Goal: Information Seeking & Learning: Learn about a topic

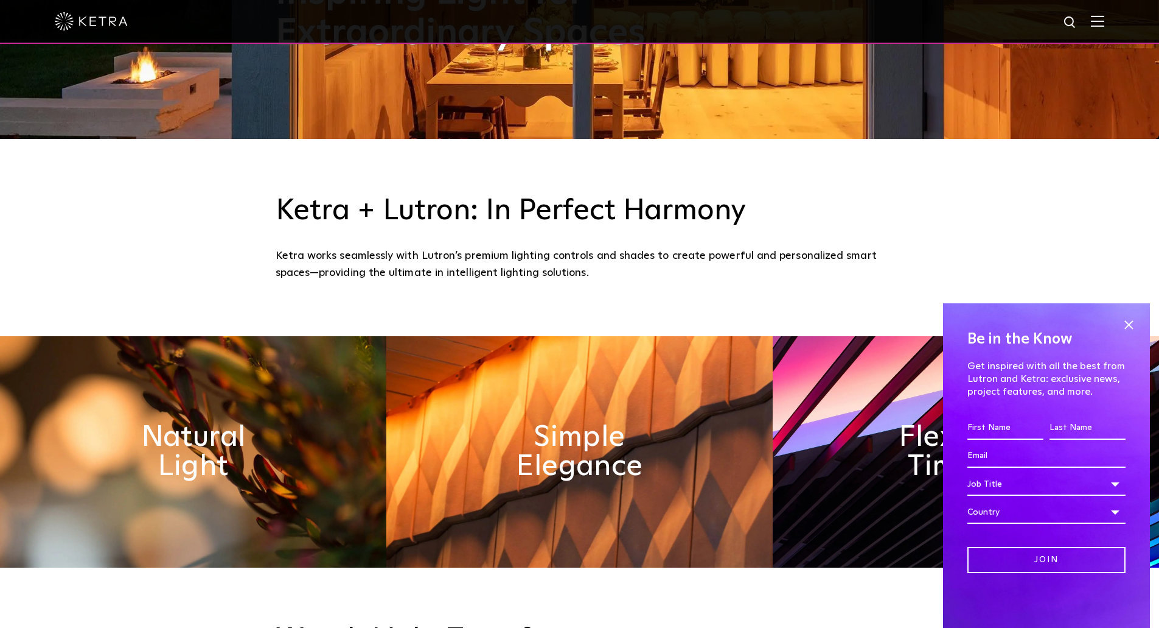
scroll to position [487, 0]
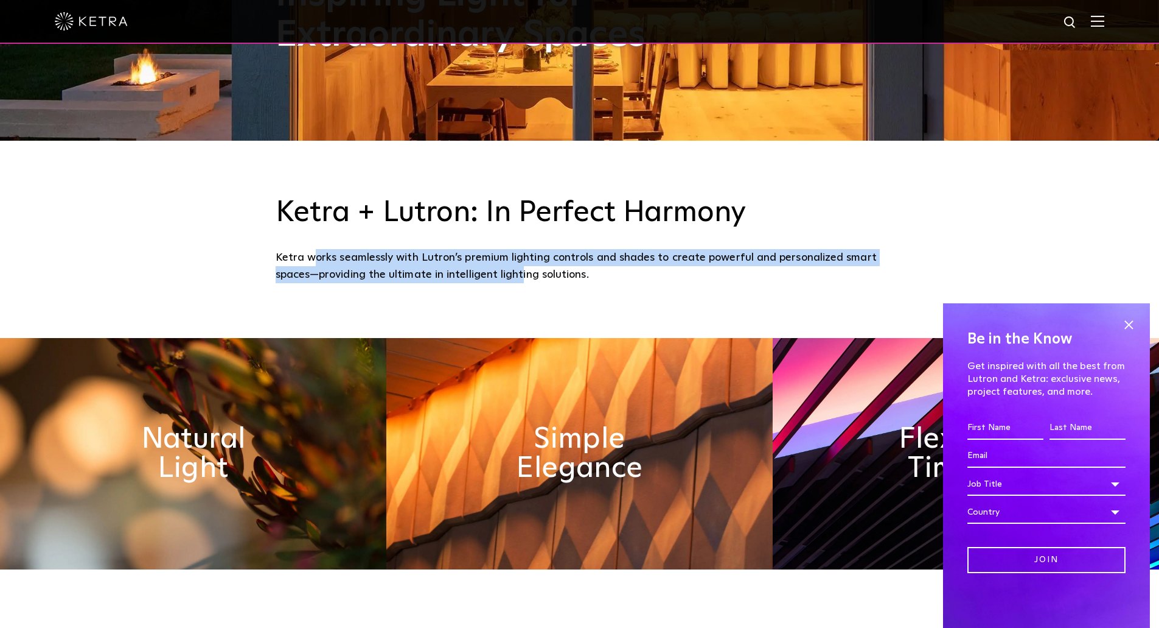
drag, startPoint x: 311, startPoint y: 257, endPoint x: 523, endPoint y: 275, distance: 213.2
click at [523, 275] on div "Ketra works seamlessly with Lutron’s premium lighting controls and shades to cr…" at bounding box center [580, 266] width 609 height 35
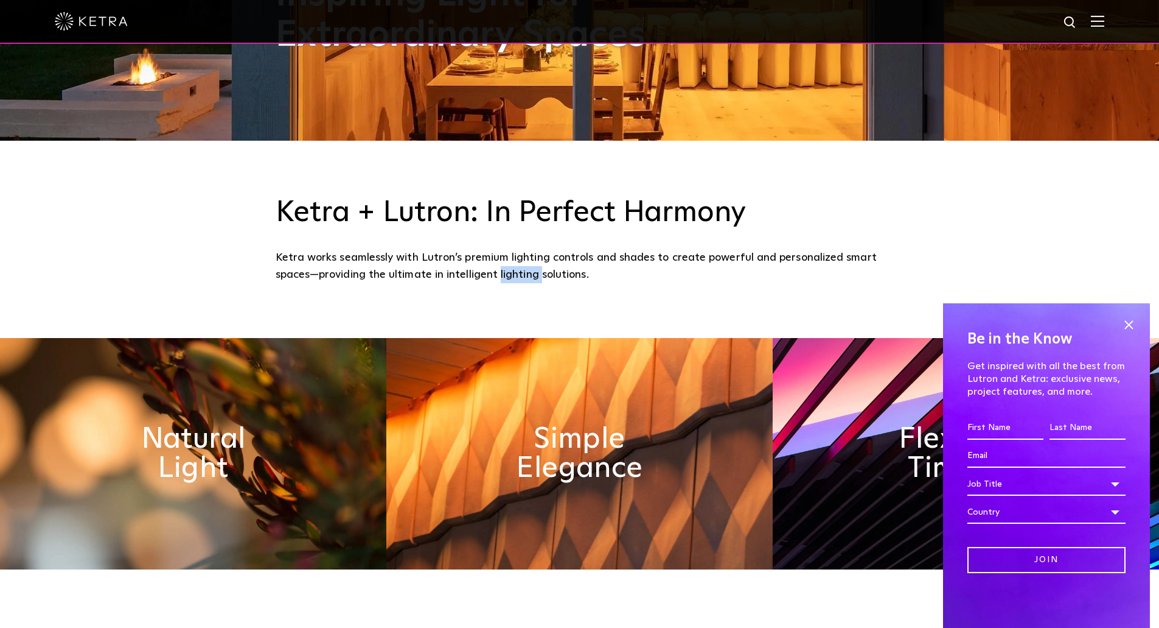
click at [523, 275] on div "Ketra works seamlessly with Lutron’s premium lighting controls and shades to cr…" at bounding box center [580, 266] width 609 height 35
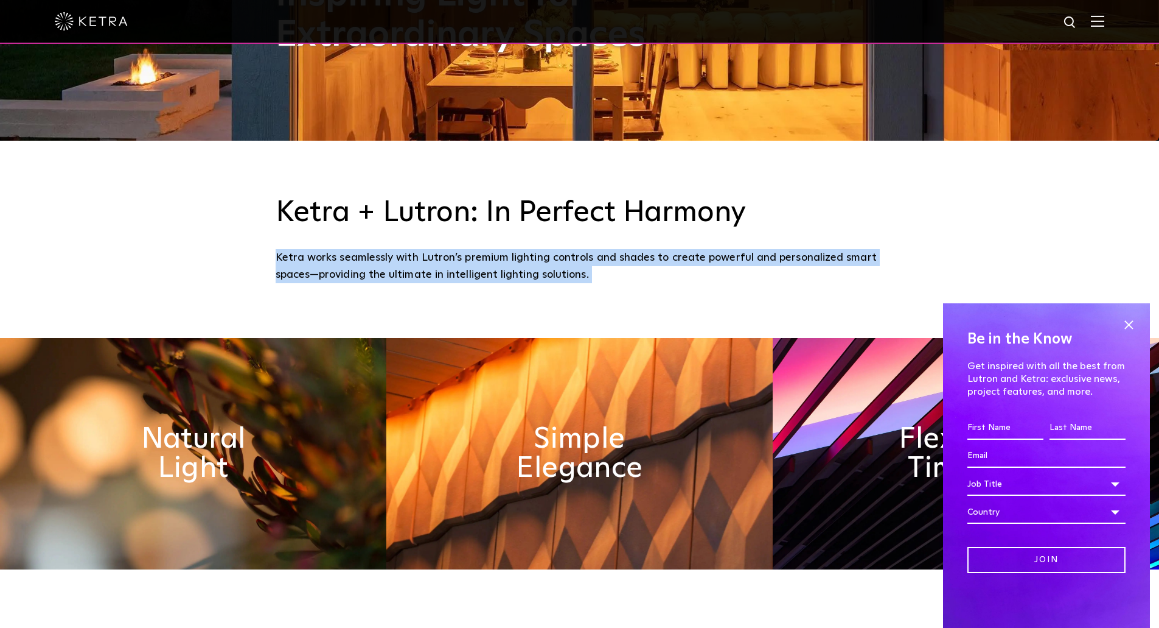
click at [523, 275] on div "Ketra works seamlessly with Lutron’s premium lighting controls and shades to cr…" at bounding box center [580, 266] width 609 height 35
click at [512, 271] on div "Ketra works seamlessly with Lutron’s premium lighting controls and shades to cr…" at bounding box center [580, 266] width 609 height 35
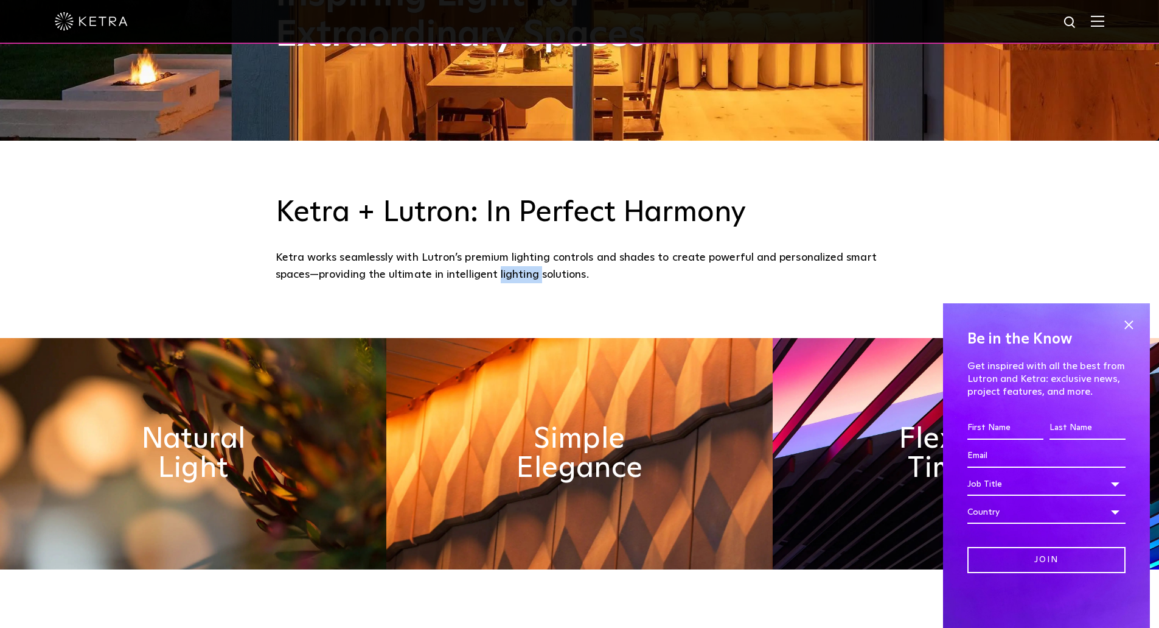
click at [512, 271] on div "Ketra works seamlessly with Lutron’s premium lighting controls and shades to cr…" at bounding box center [580, 266] width 609 height 35
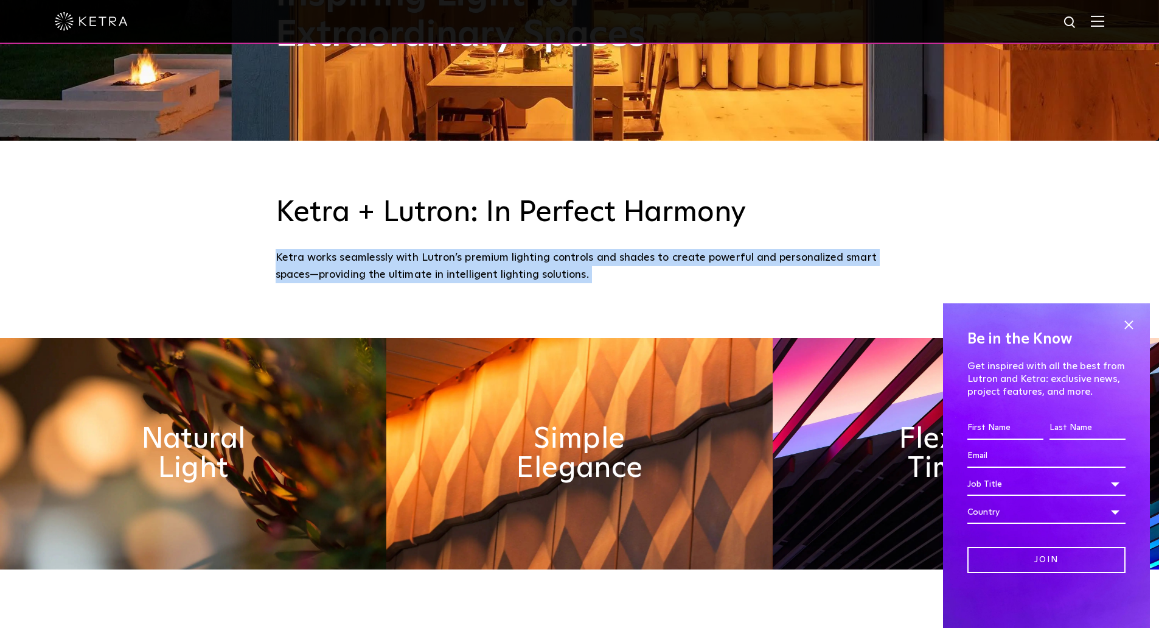
click at [512, 271] on div "Ketra works seamlessly with Lutron’s premium lighting controls and shades to cr…" at bounding box center [580, 266] width 609 height 35
click at [465, 268] on div "Ketra works seamlessly with Lutron’s premium lighting controls and shades to cr…" at bounding box center [580, 266] width 609 height 35
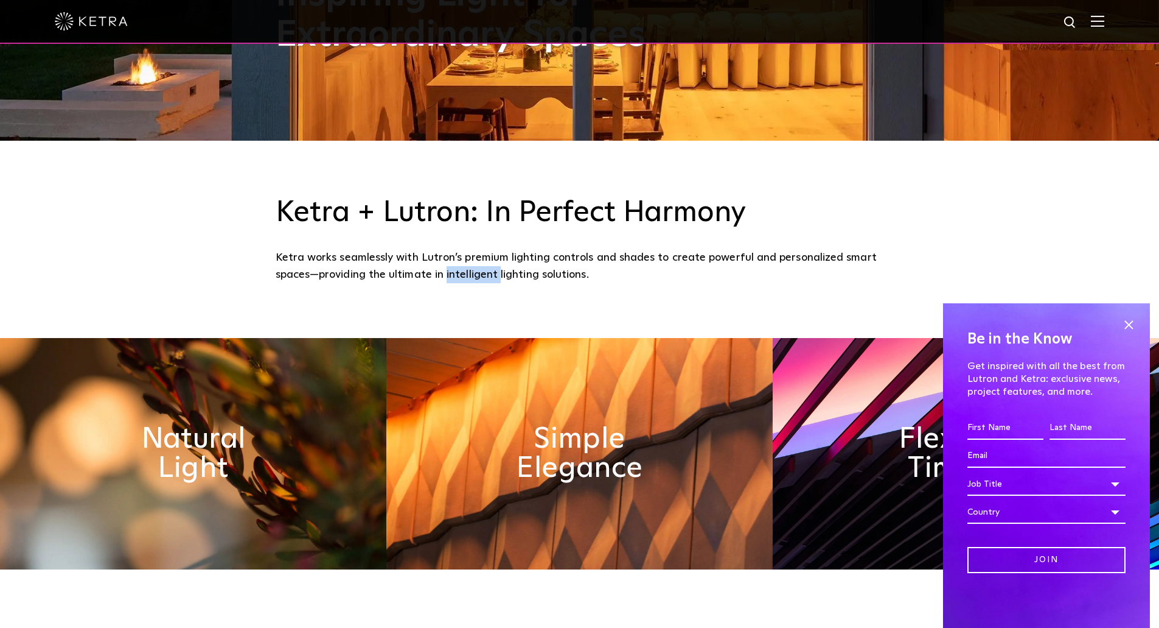
click at [465, 268] on div "Ketra works seamlessly with Lutron’s premium lighting controls and shades to cr…" at bounding box center [580, 266] width 609 height 35
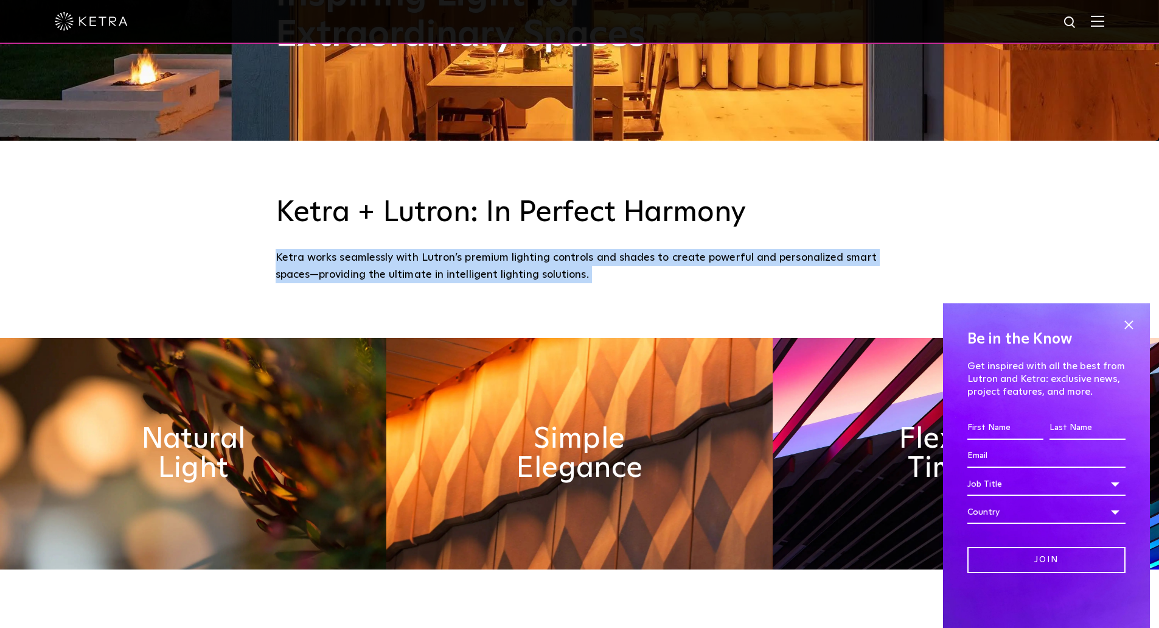
click at [465, 268] on div "Ketra works seamlessly with Lutron’s premium lighting controls and shades to cr…" at bounding box center [580, 266] width 609 height 35
click at [442, 265] on div "Ketra works seamlessly with Lutron’s premium lighting controls and shades to cr…" at bounding box center [580, 266] width 609 height 35
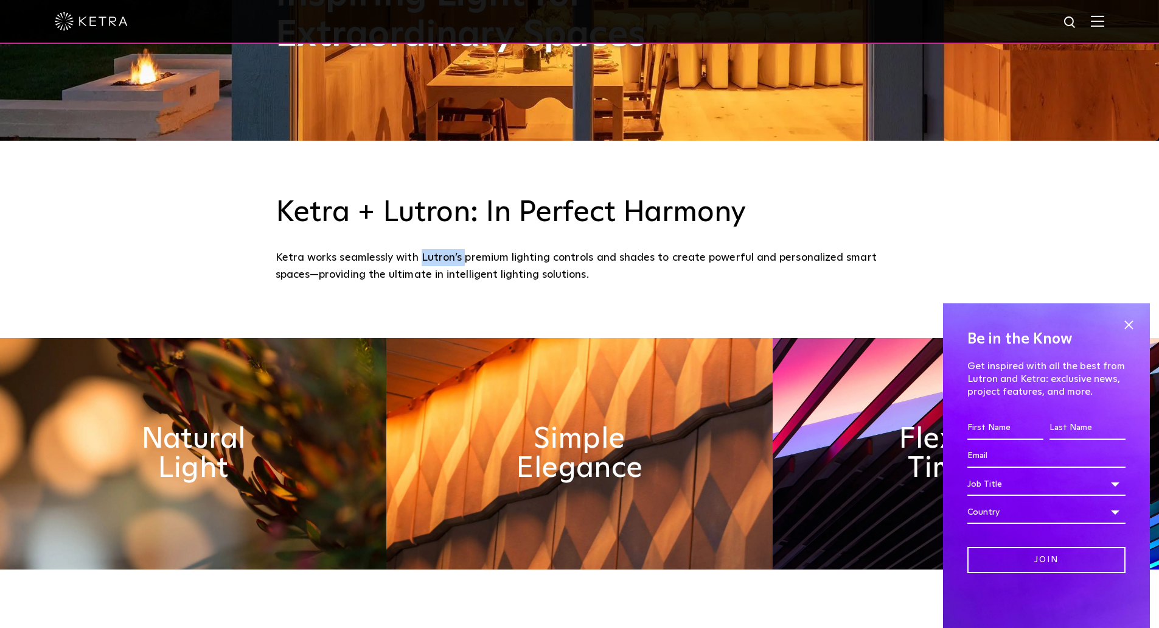
click at [442, 265] on div "Ketra works seamlessly with Lutron’s premium lighting controls and shades to cr…" at bounding box center [580, 266] width 609 height 35
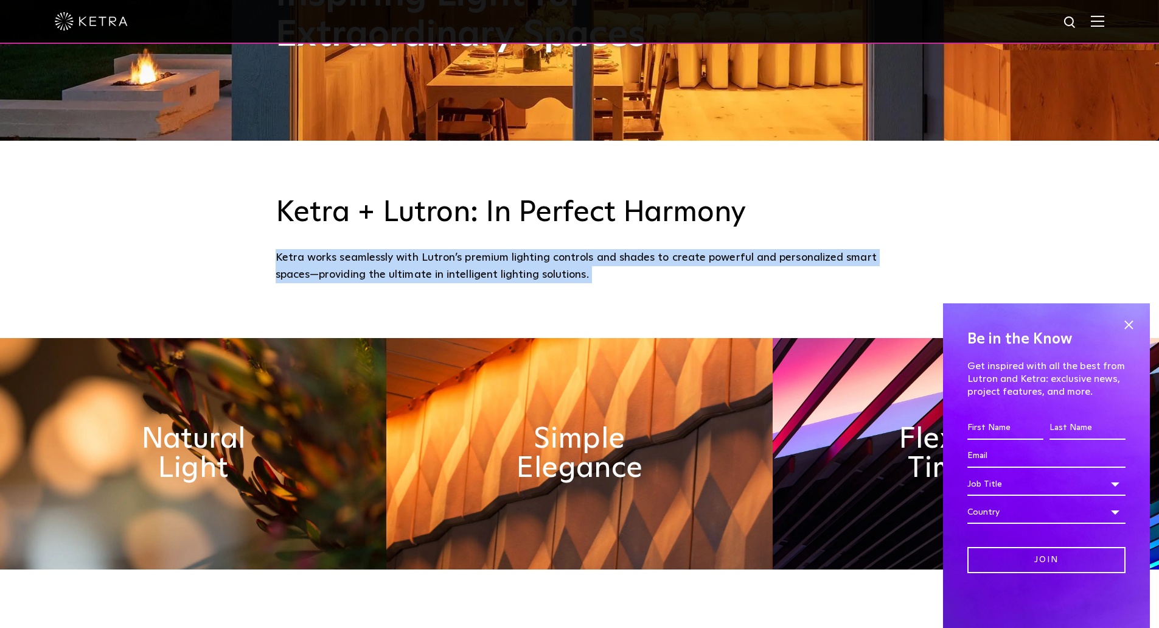
click at [442, 265] on div "Ketra works seamlessly with Lutron’s premium lighting controls and shades to cr…" at bounding box center [580, 266] width 609 height 35
click at [416, 264] on div "Ketra works seamlessly with Lutron’s premium lighting controls and shades to cr…" at bounding box center [580, 266] width 609 height 35
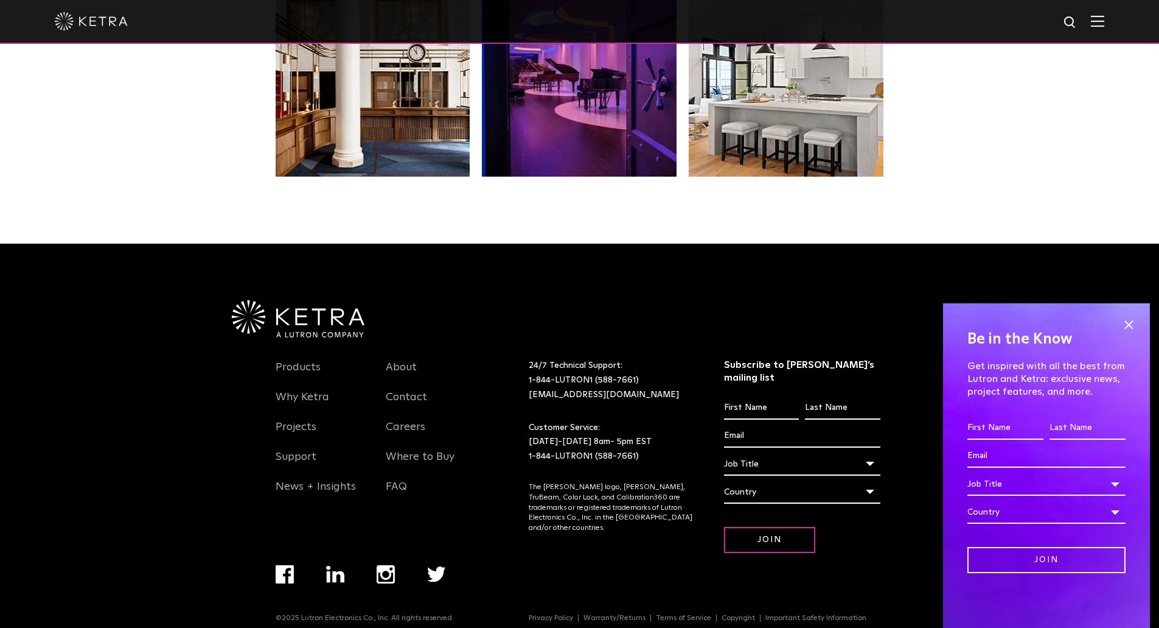
scroll to position [2560, 0]
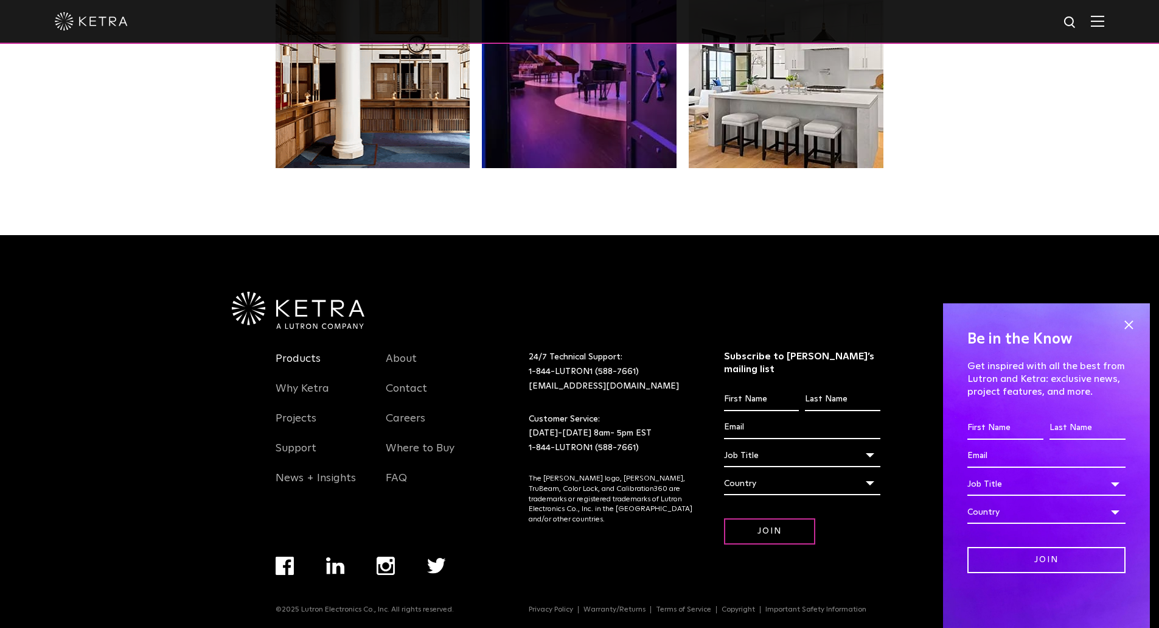
click at [287, 362] on link "Products" at bounding box center [298, 366] width 45 height 28
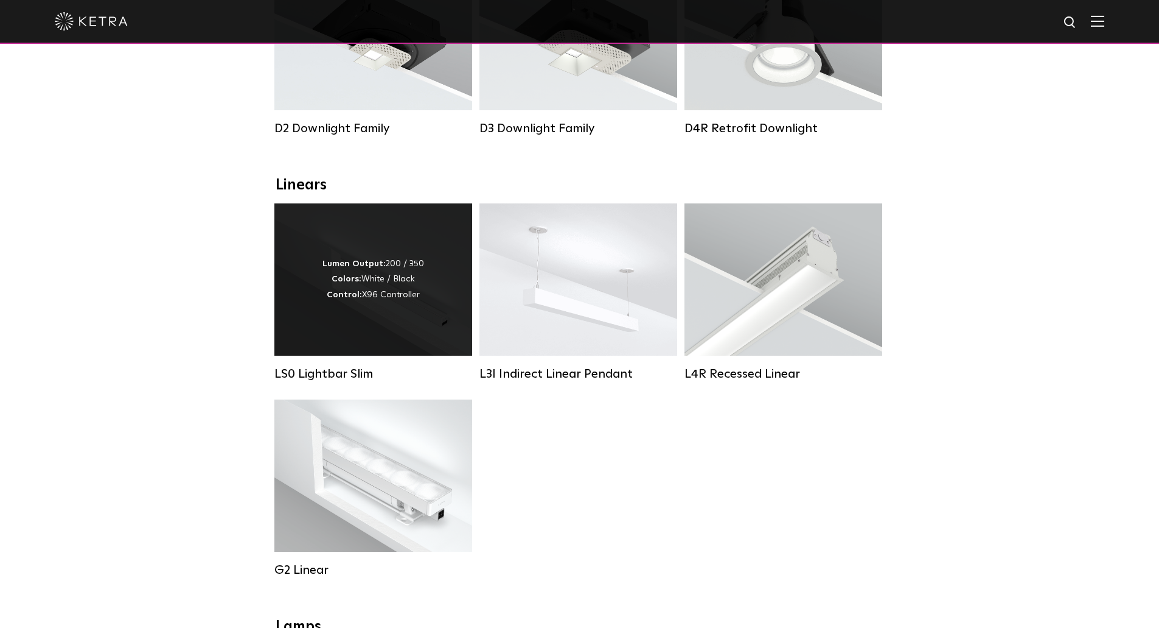
scroll to position [365, 0]
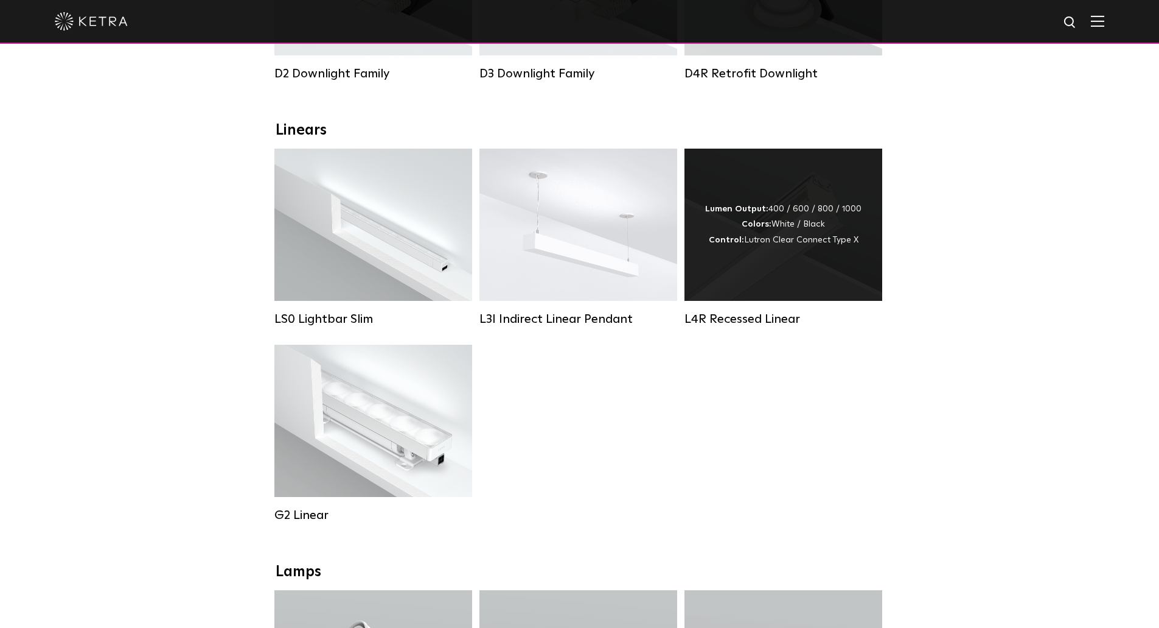
click at [768, 273] on div "Lumen Output: 400 / 600 / 800 / 1000 Colors: White / Black Control: Lutron Clea…" at bounding box center [784, 225] width 198 height 152
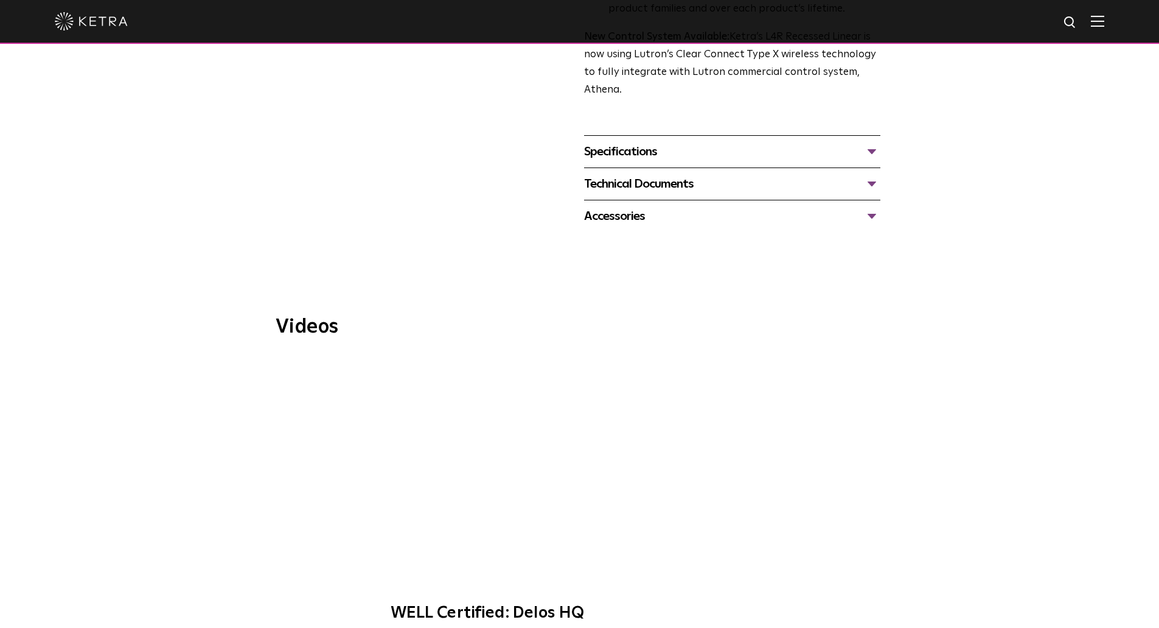
scroll to position [401, 0]
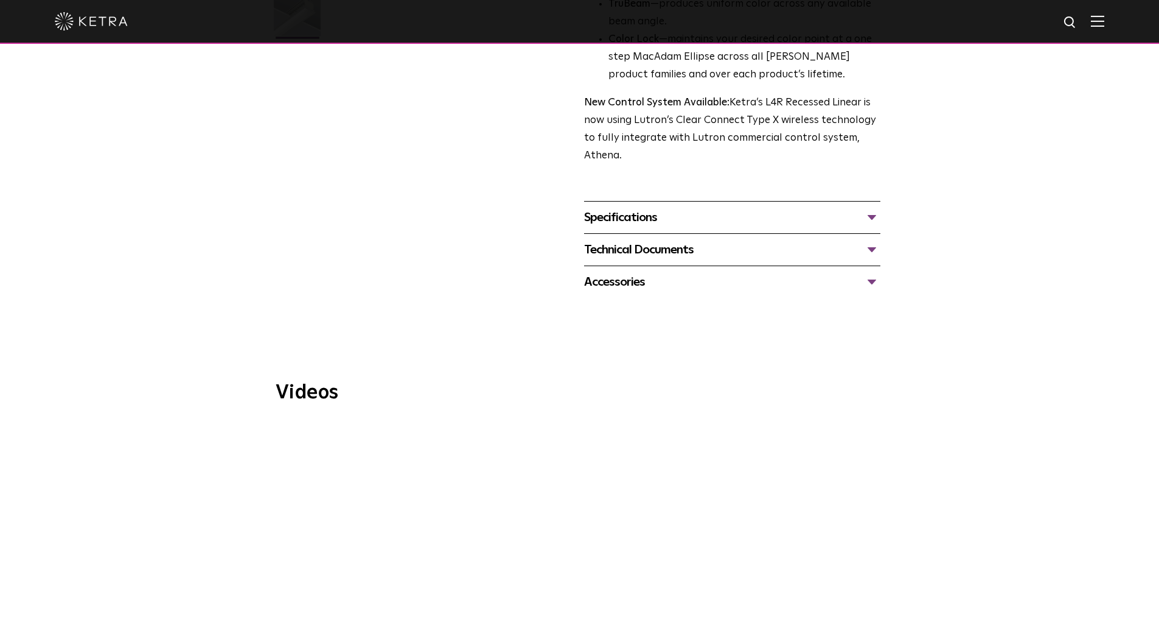
click at [683, 226] on div "Specifications" at bounding box center [732, 217] width 296 height 19
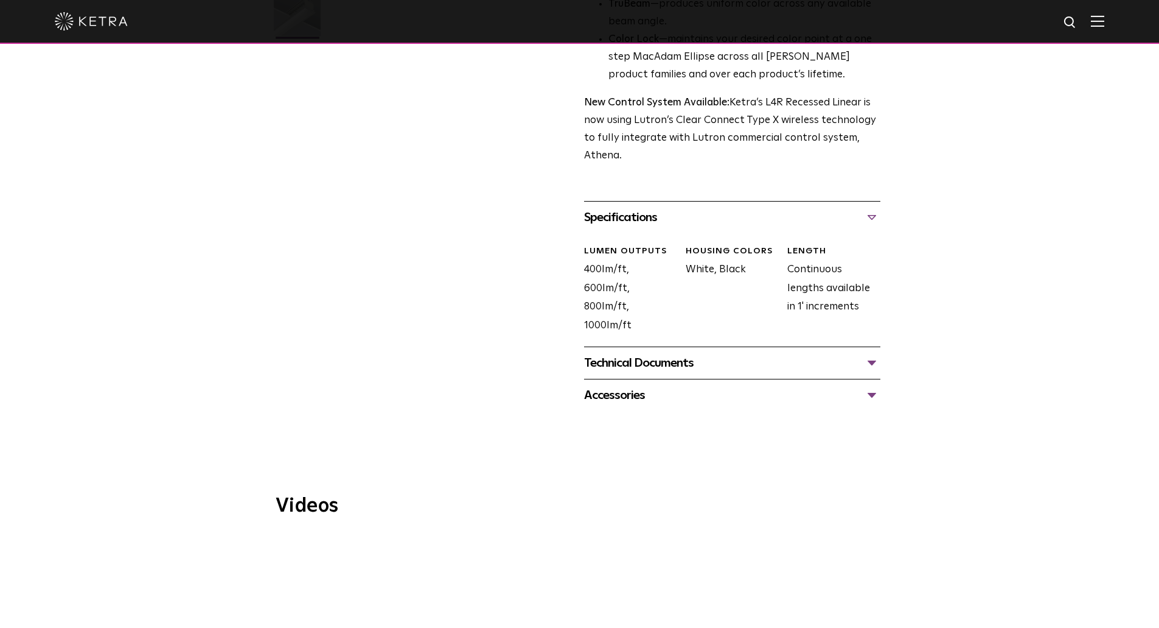
drag, startPoint x: 691, startPoint y: 272, endPoint x: 720, endPoint y: 274, distance: 28.7
click at [720, 274] on div "LUMEN OUTPUTS 400lm/ft, 600lm/ft, 800lm/ft, 1000lm/ft HOUSING COLORS White, Bla…" at bounding box center [728, 299] width 306 height 132
click at [720, 274] on div "HOUSING COLORS White, Black" at bounding box center [728, 289] width 102 height 89
drag, startPoint x: 806, startPoint y: 277, endPoint x: 830, endPoint y: 302, distance: 34.0
click at [828, 301] on div "LENGTH Continuous lengths available in 1' increments" at bounding box center [829, 289] width 102 height 89
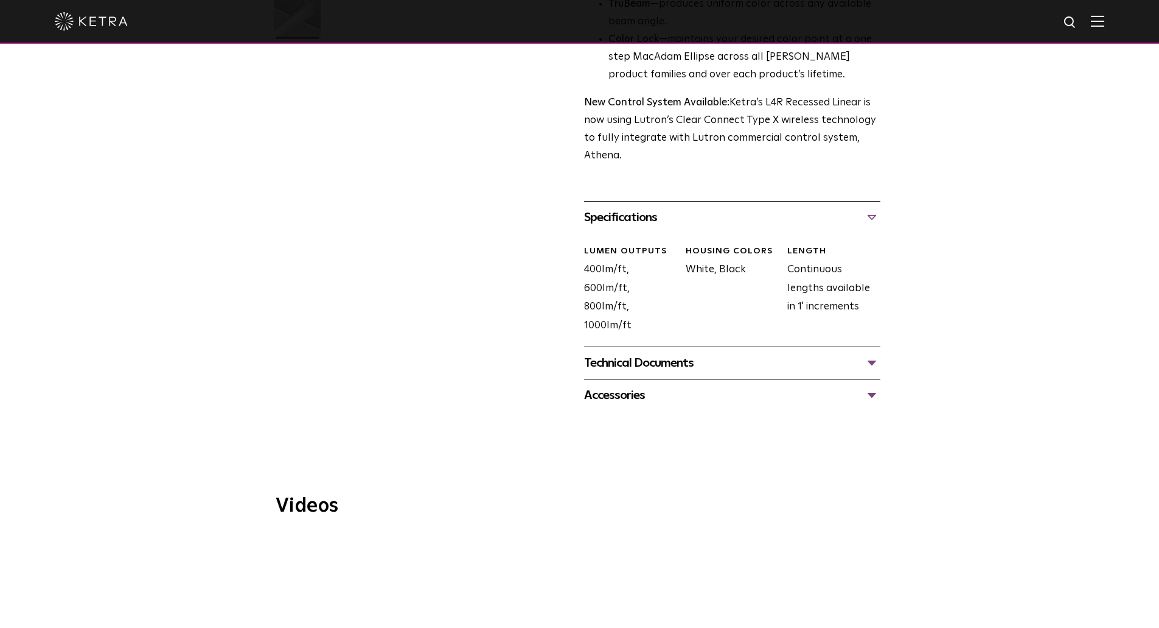
click at [830, 302] on div "LENGTH Continuous lengths available in 1' increments" at bounding box center [829, 289] width 102 height 89
click at [796, 354] on div "Technical Documents" at bounding box center [732, 362] width 296 height 19
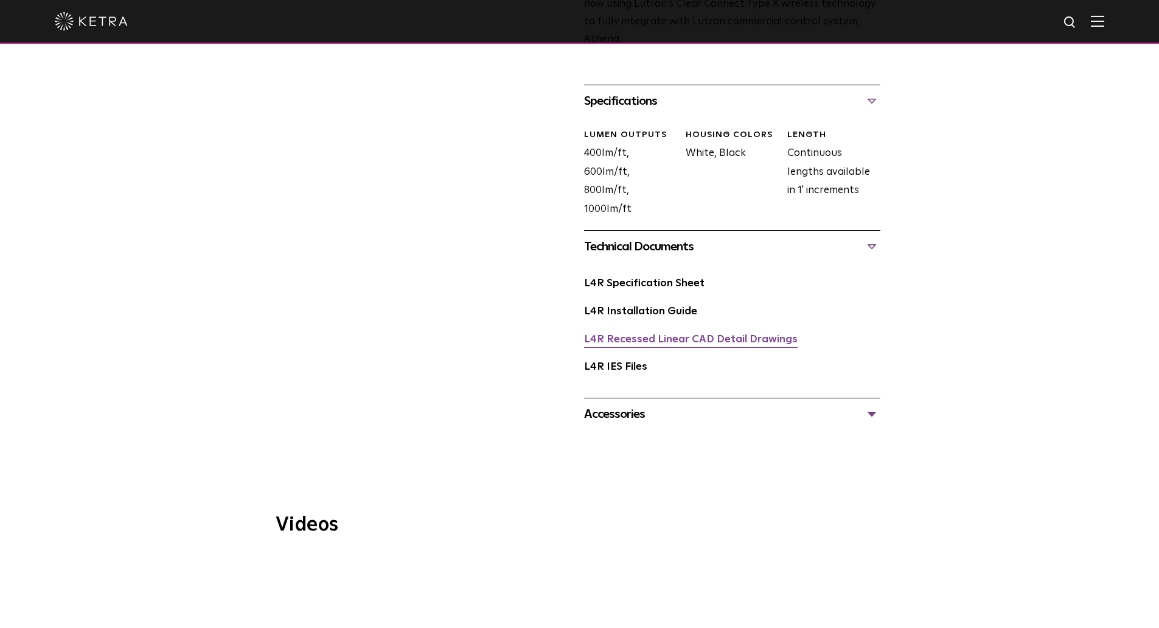
scroll to position [523, 0]
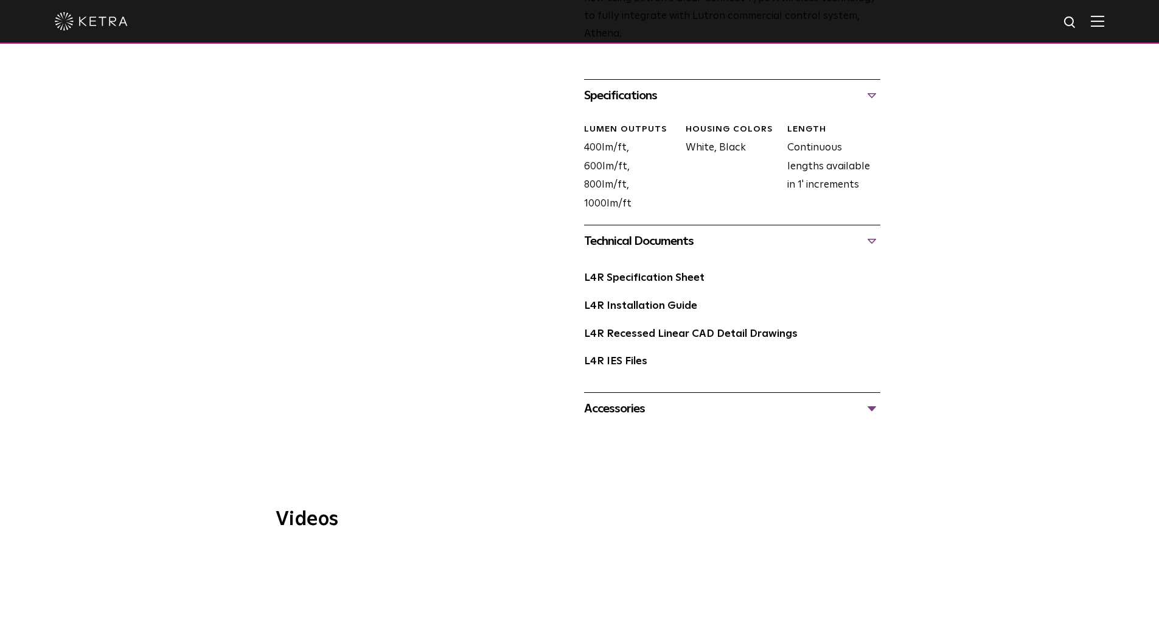
click at [634, 408] on div "Accessories" at bounding box center [732, 408] width 296 height 19
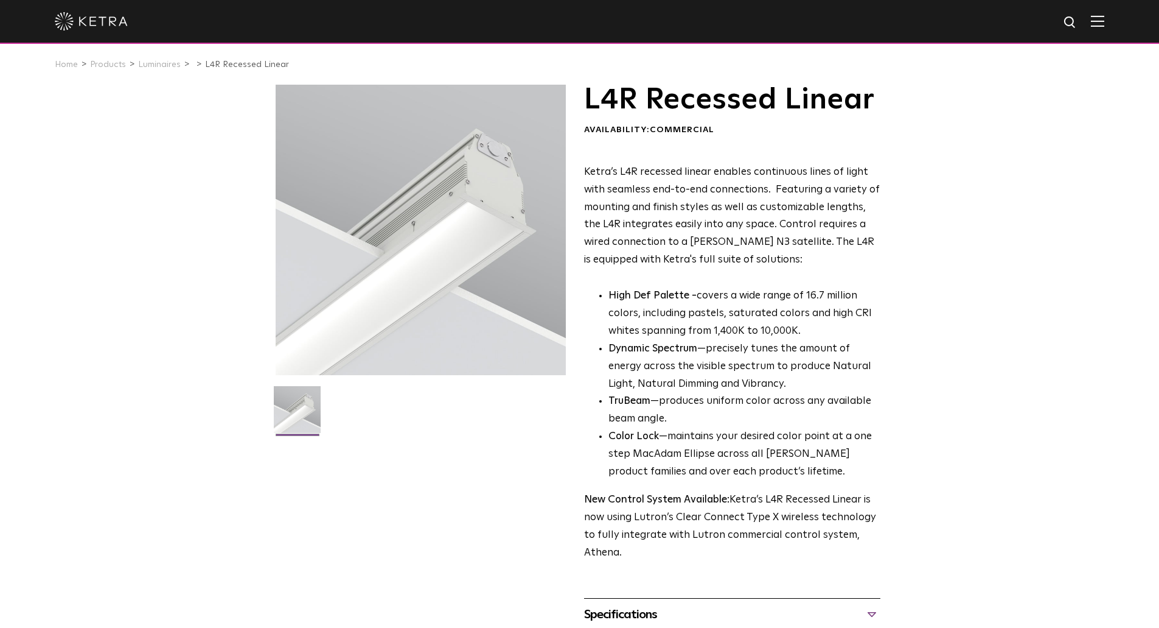
scroll to position [0, 0]
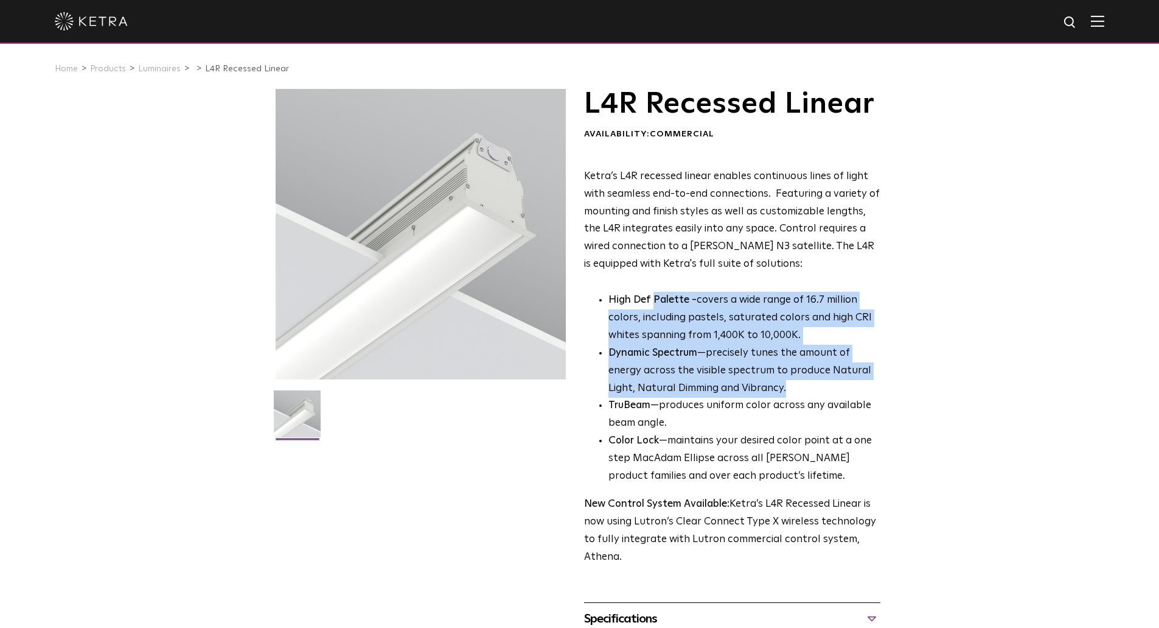
drag, startPoint x: 681, startPoint y: 314, endPoint x: 805, endPoint y: 382, distance: 141.6
click at [805, 382] on ul "High Def Palette - covers a wide range of 16.7 million colors, including pastel…" at bounding box center [732, 389] width 296 height 194
click at [805, 382] on li "Dynamic Spectrum —precisely tunes the amount of energy across the visible spect…" at bounding box center [745, 370] width 272 height 53
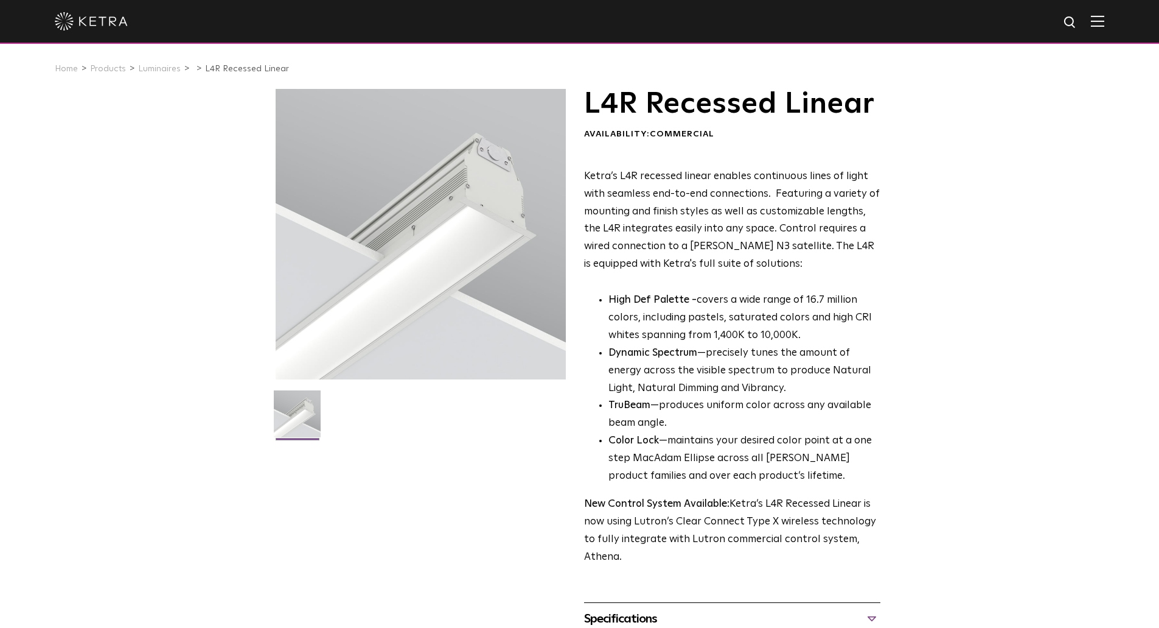
click at [805, 382] on li "Dynamic Spectrum —precisely tunes the amount of energy across the visible spect…" at bounding box center [745, 370] width 272 height 53
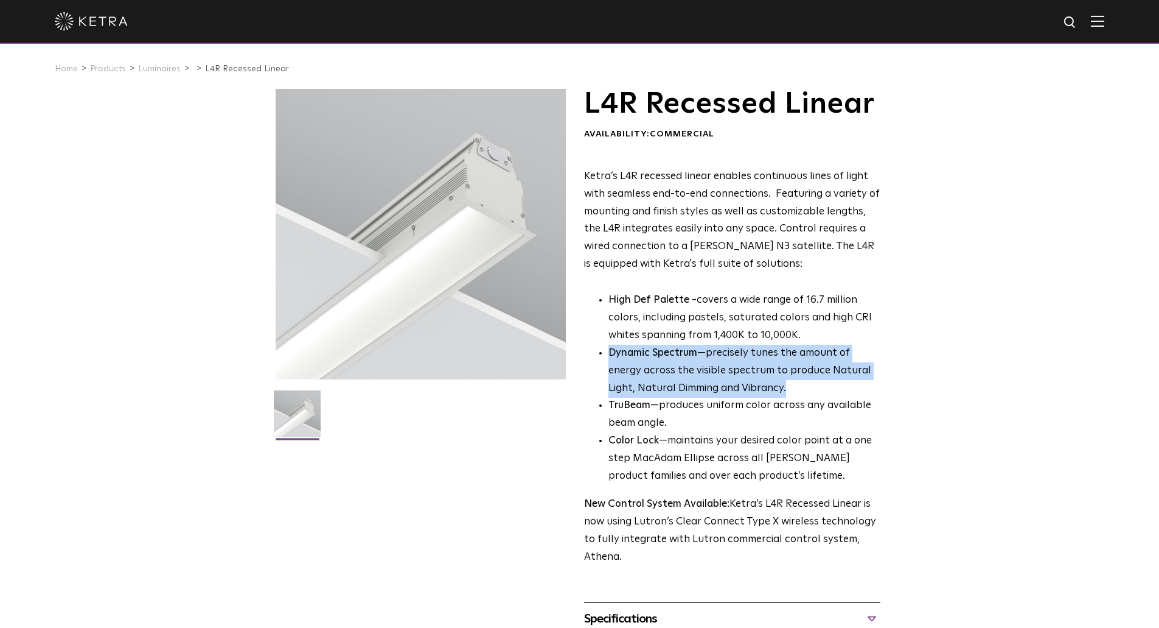
click at [805, 382] on li "Dynamic Spectrum —precisely tunes the amount of energy across the visible spect…" at bounding box center [745, 370] width 272 height 53
click at [747, 366] on li "Dynamic Spectrum —precisely tunes the amount of energy across the visible spect…" at bounding box center [745, 370] width 272 height 53
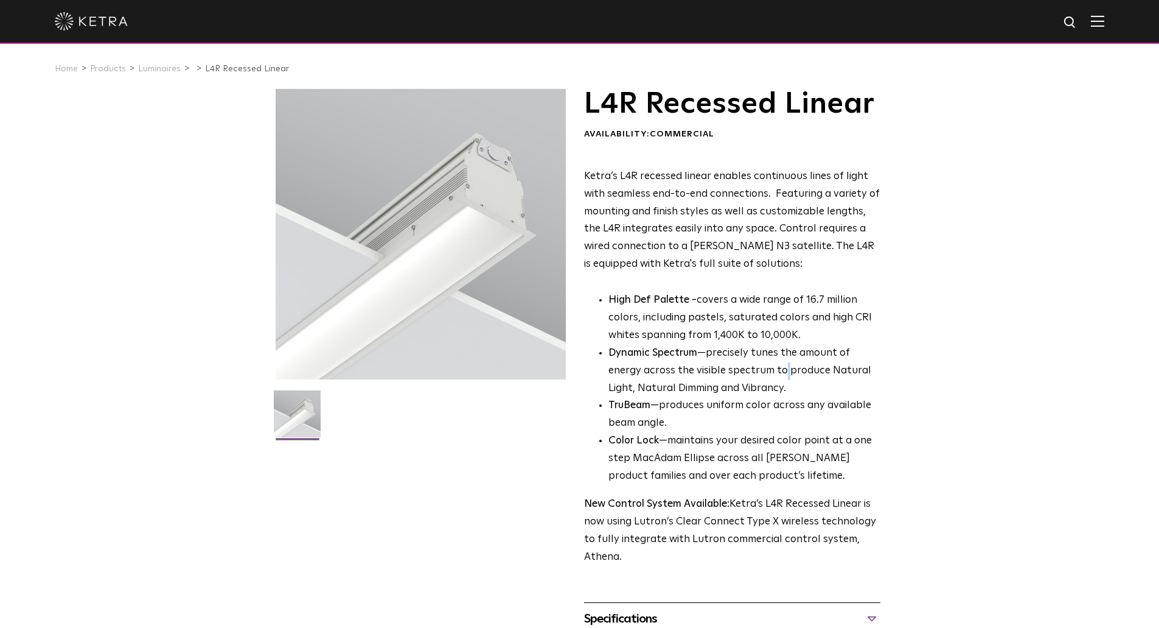
click at [747, 366] on li "Dynamic Spectrum —precisely tunes the amount of energy across the visible spect…" at bounding box center [745, 370] width 272 height 53
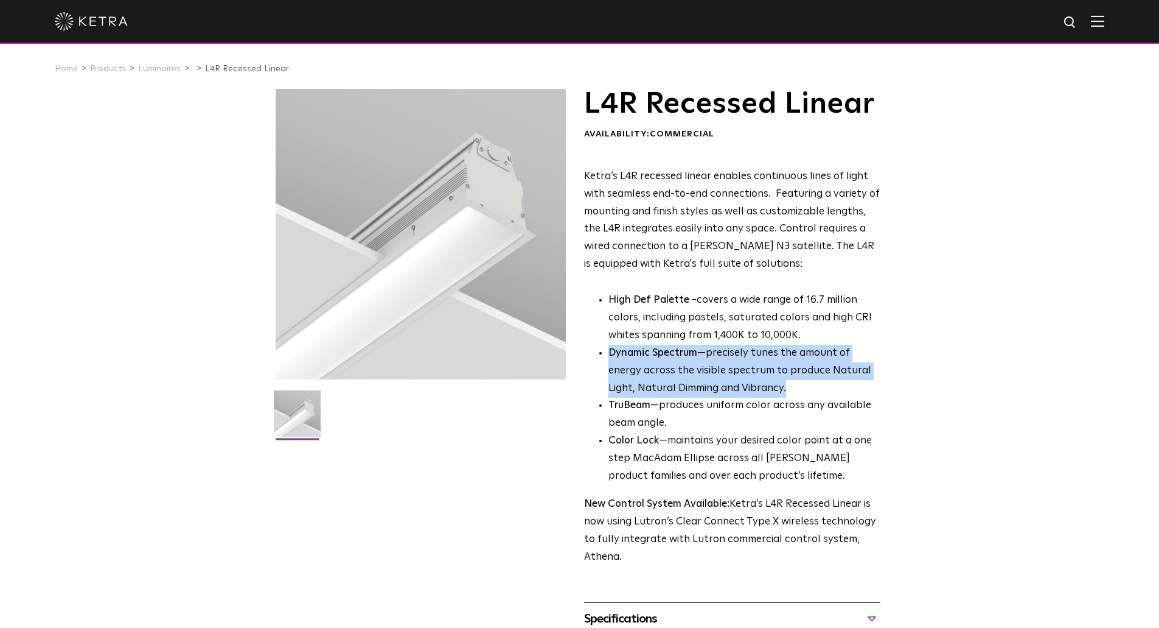
click at [747, 366] on li "Dynamic Spectrum —precisely tunes the amount of energy across the visible spect…" at bounding box center [745, 370] width 272 height 53
click at [709, 367] on li "Dynamic Spectrum —precisely tunes the amount of energy across the visible spect…" at bounding box center [745, 370] width 272 height 53
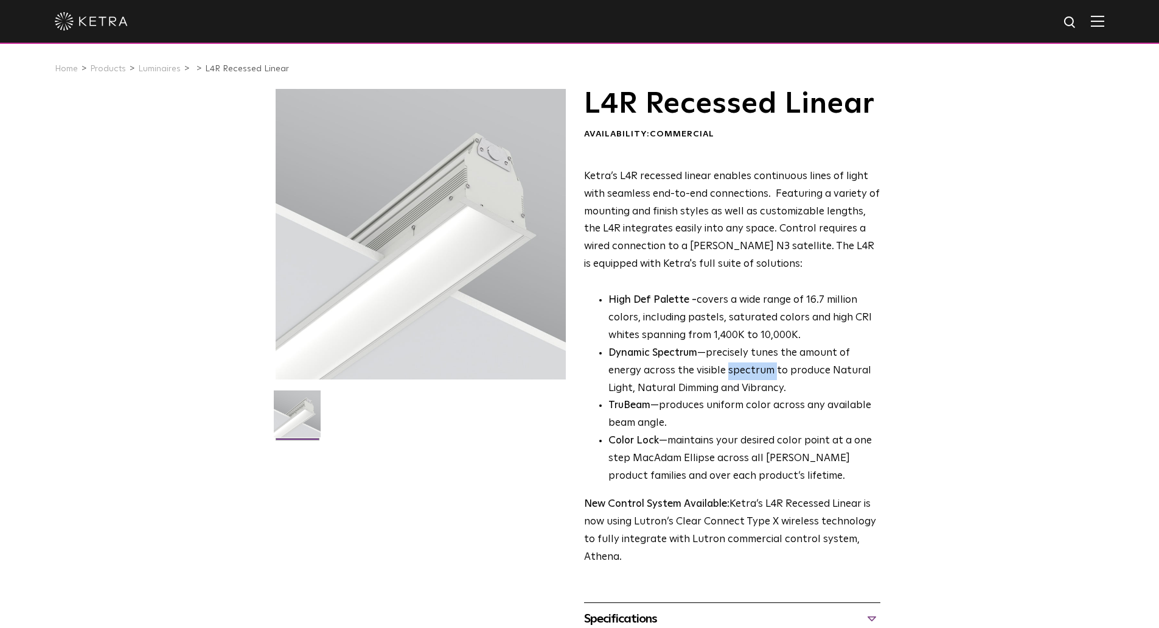
click at [709, 367] on li "Dynamic Spectrum —precisely tunes the amount of energy across the visible spect…" at bounding box center [745, 370] width 272 height 53
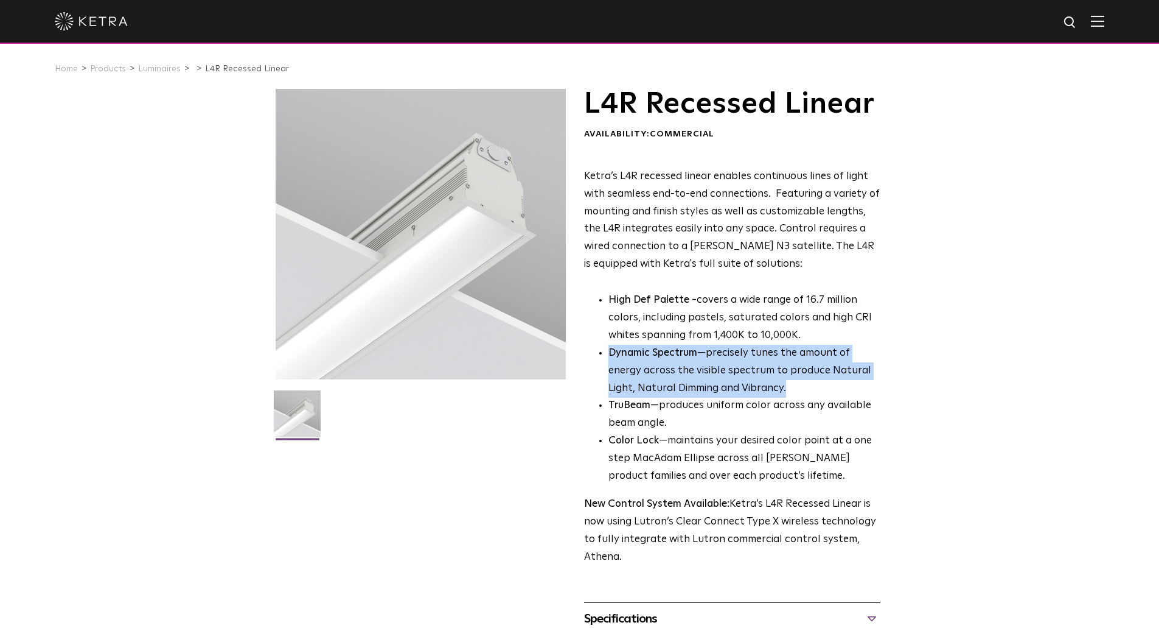
click at [709, 367] on li "Dynamic Spectrum —precisely tunes the amount of energy across the visible spect…" at bounding box center [745, 370] width 272 height 53
click at [707, 364] on li "Dynamic Spectrum —precisely tunes the amount of energy across the visible spect…" at bounding box center [745, 370] width 272 height 53
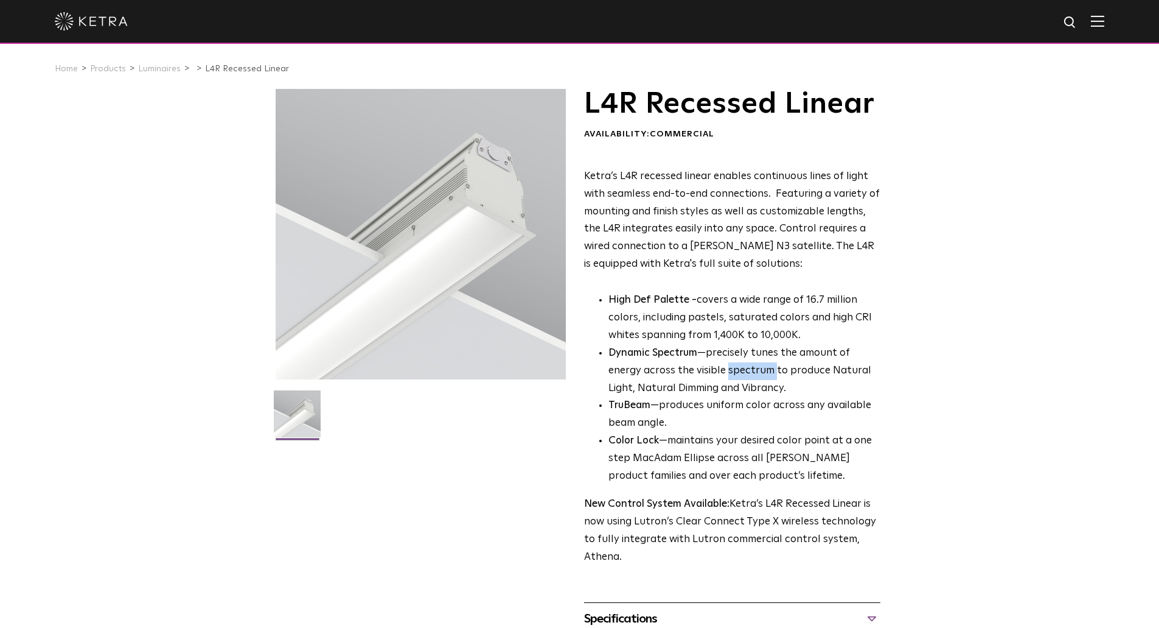
click at [707, 364] on li "Dynamic Spectrum —precisely tunes the amount of energy across the visible spect…" at bounding box center [745, 370] width 272 height 53
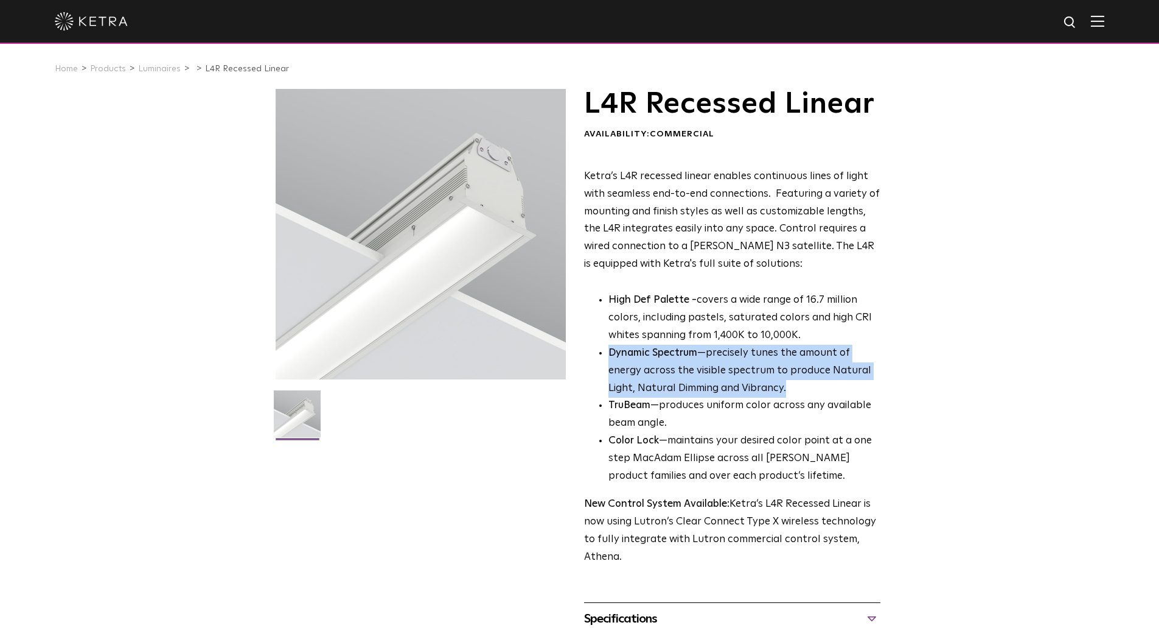
click at [707, 364] on li "Dynamic Spectrum —precisely tunes the amount of energy across the visible spect…" at bounding box center [745, 370] width 272 height 53
click at [682, 364] on li "Dynamic Spectrum —precisely tunes the amount of energy across the visible spect…" at bounding box center [745, 370] width 272 height 53
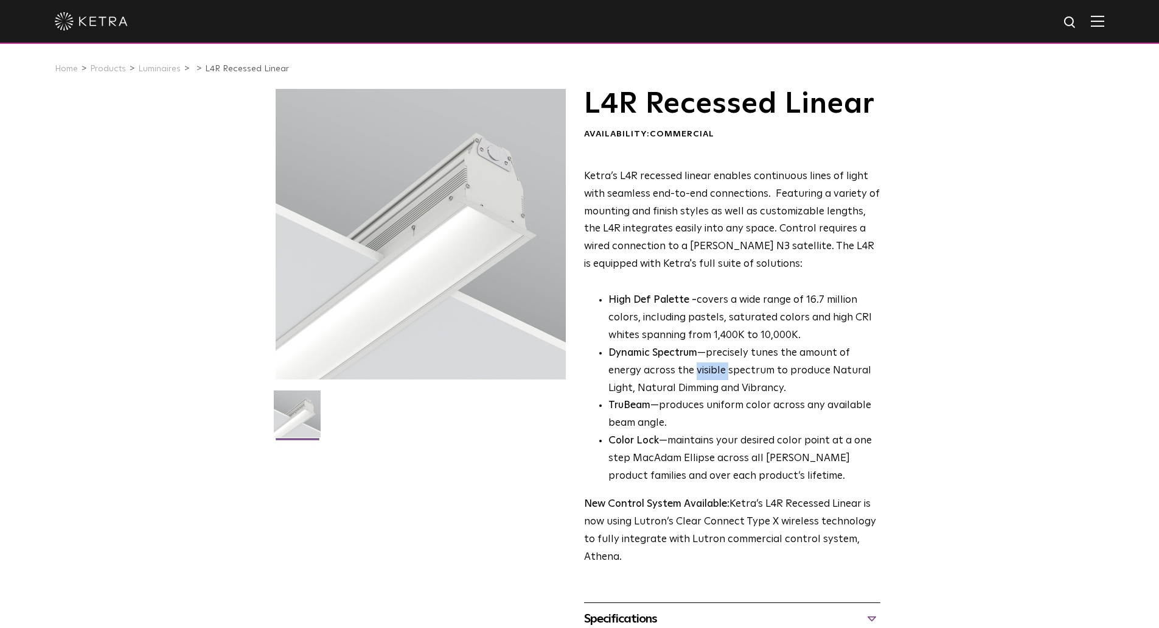
click at [682, 364] on li "Dynamic Spectrum —precisely tunes the amount of energy across the visible spect…" at bounding box center [745, 370] width 272 height 53
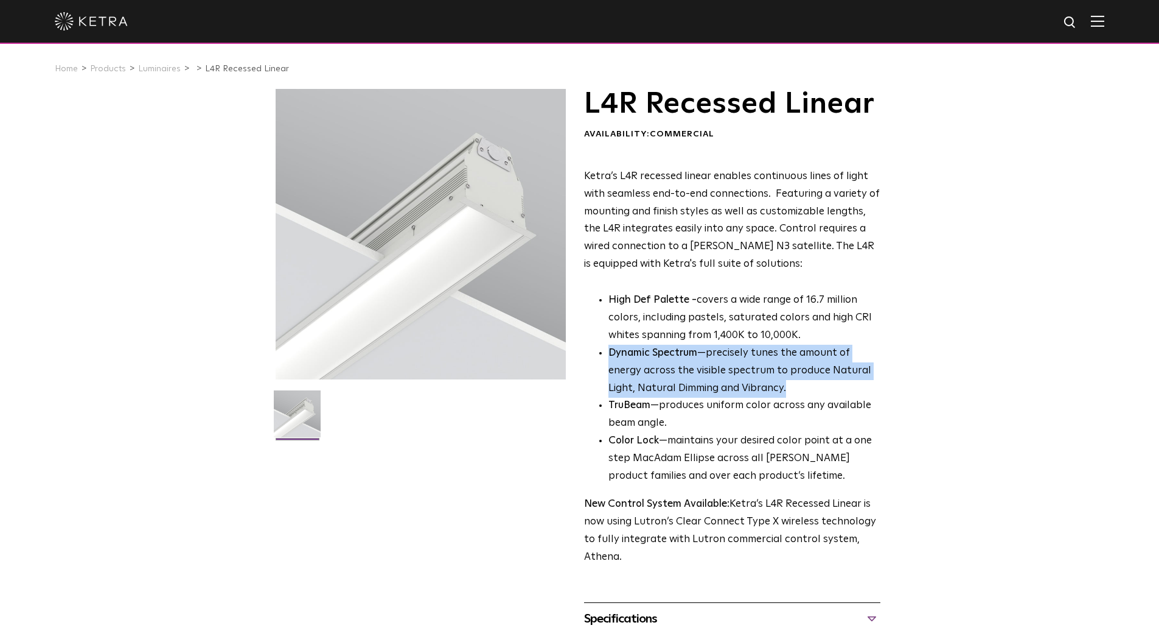
click at [682, 364] on li "Dynamic Spectrum —precisely tunes the amount of energy across the visible spect…" at bounding box center [745, 370] width 272 height 53
click at [672, 367] on li "Dynamic Spectrum —precisely tunes the amount of energy across the visible spect…" at bounding box center [745, 370] width 272 height 53
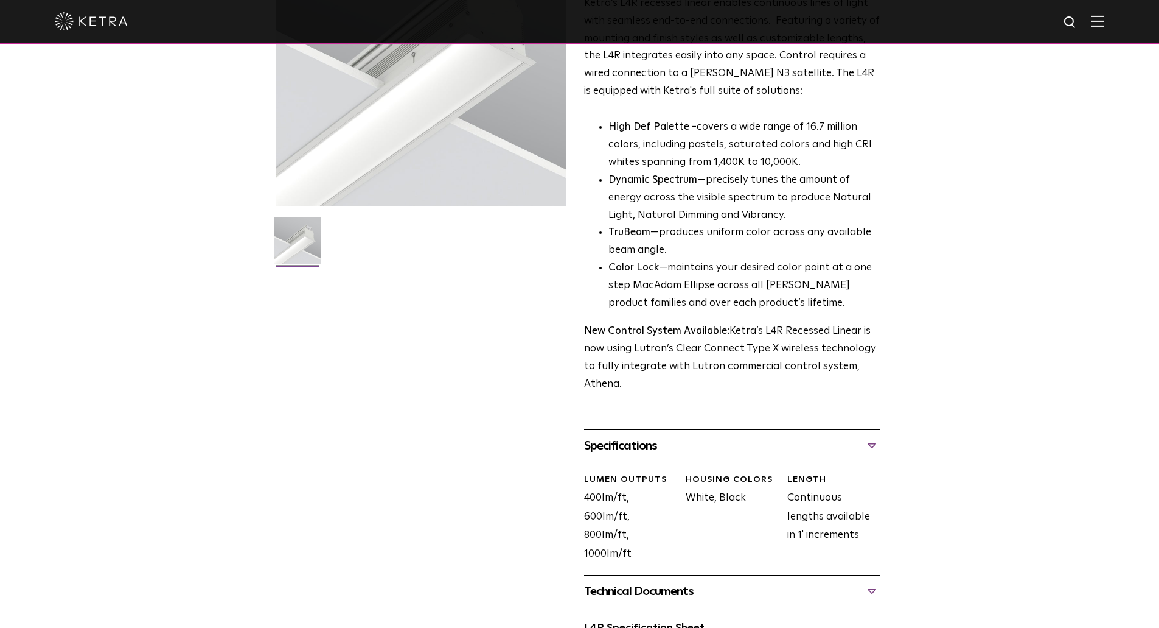
scroll to position [183, 0]
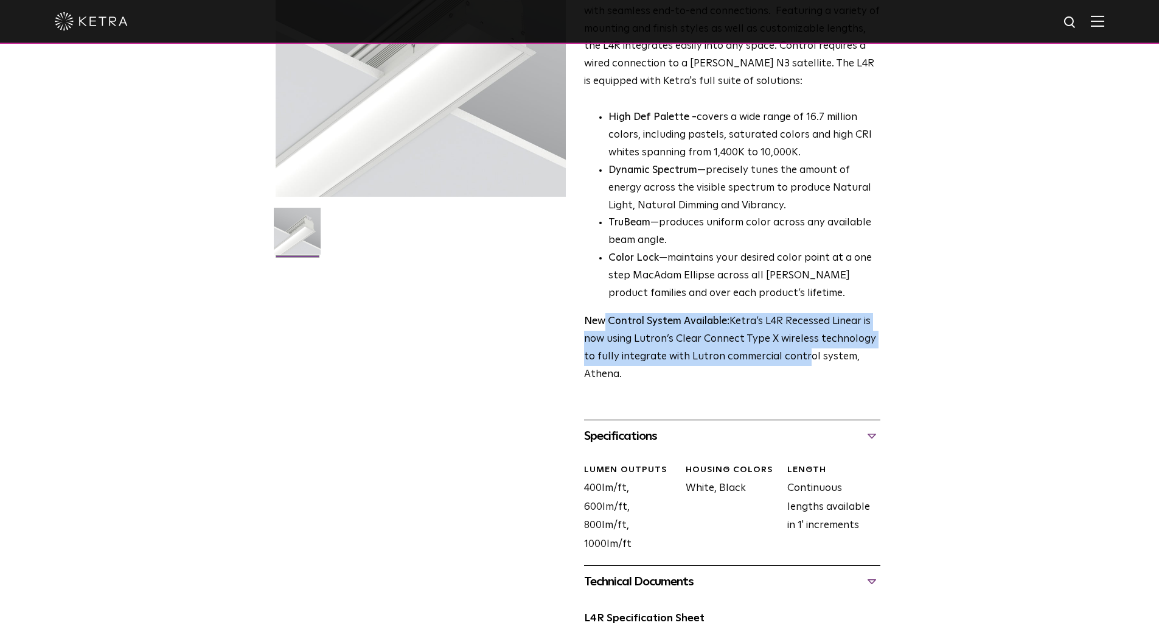
drag, startPoint x: 626, startPoint y: 324, endPoint x: 798, endPoint y: 363, distance: 176.0
click at [798, 363] on p "New Control System Available: Ketra’s L4R Recessed Linear is now using Lutron’s…" at bounding box center [732, 348] width 296 height 71
drag, startPoint x: 798, startPoint y: 363, endPoint x: 598, endPoint y: 323, distance: 204.2
click at [598, 323] on p "New Control System Available: Ketra’s L4R Recessed Linear is now using Lutron’s…" at bounding box center [732, 348] width 296 height 71
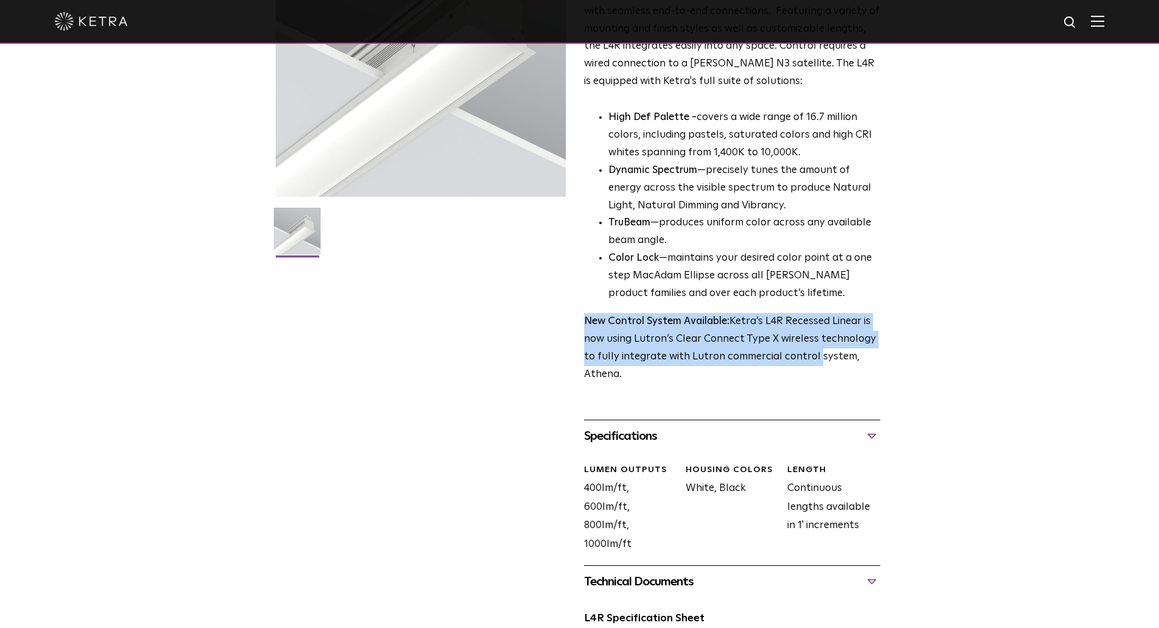
click at [598, 323] on strong "New Control System Available:" at bounding box center [656, 321] width 145 height 10
drag, startPoint x: 598, startPoint y: 323, endPoint x: 814, endPoint y: 376, distance: 222.5
click at [814, 376] on p "New Control System Available: Ketra’s L4R Recessed Linear is now using Lutron’s…" at bounding box center [732, 348] width 296 height 71
click at [797, 374] on p "New Control System Available: Ketra’s L4R Recessed Linear is now using Lutron’s…" at bounding box center [732, 348] width 296 height 71
drag, startPoint x: 792, startPoint y: 374, endPoint x: 677, endPoint y: 330, distance: 123.1
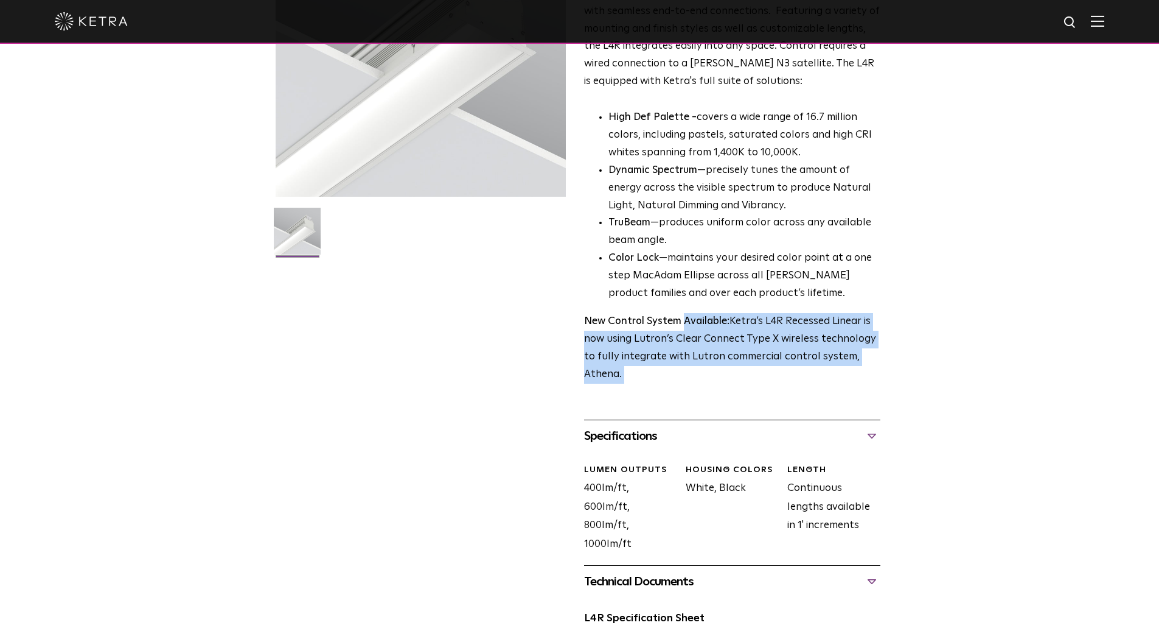
click at [679, 330] on p "New Control System Available: Ketra’s L4R Recessed Linear is now using Lutron’s…" at bounding box center [732, 348] width 296 height 71
click at [677, 330] on p "New Control System Available: Ketra’s L4R Recessed Linear is now using Lutron’s…" at bounding box center [732, 348] width 296 height 71
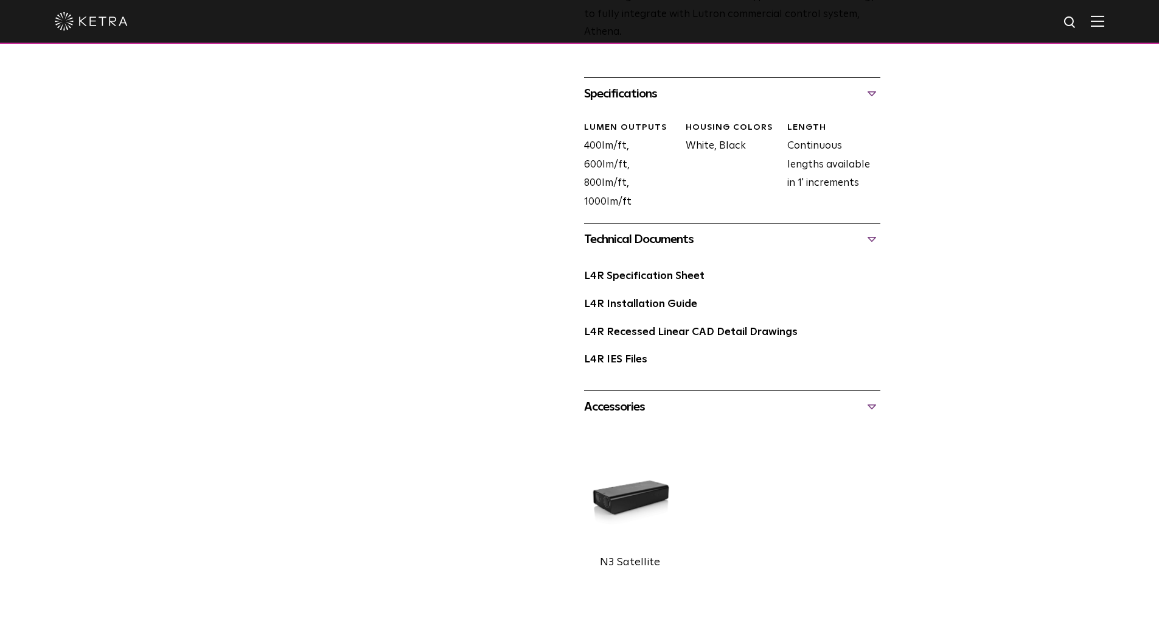
scroll to position [548, 0]
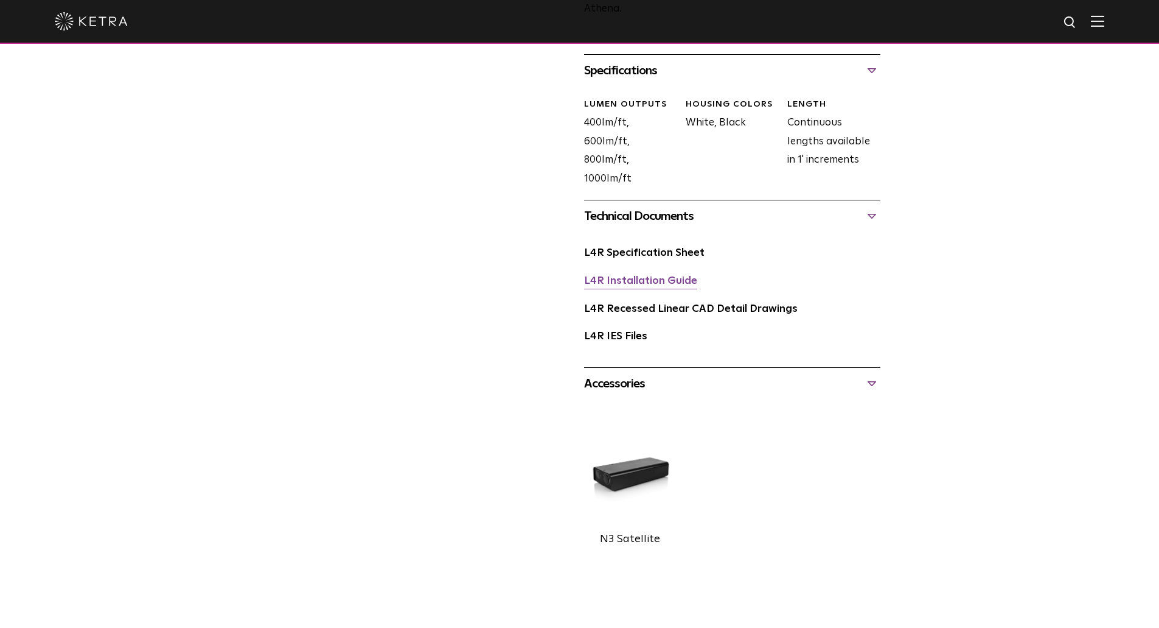
click at [655, 282] on link "L4R Installation Guide" at bounding box center [640, 281] width 113 height 10
